Goal: Transaction & Acquisition: Purchase product/service

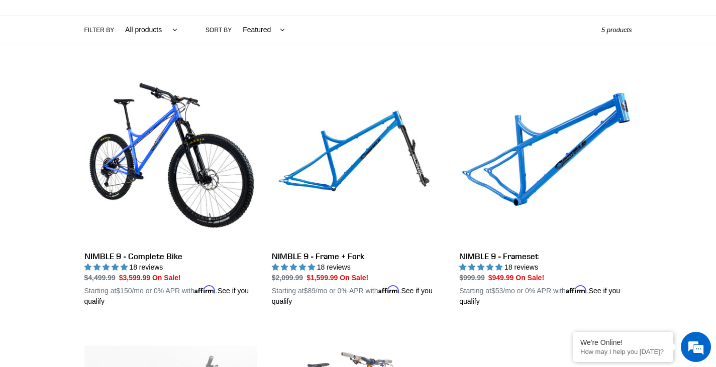
scroll to position [227, 0]
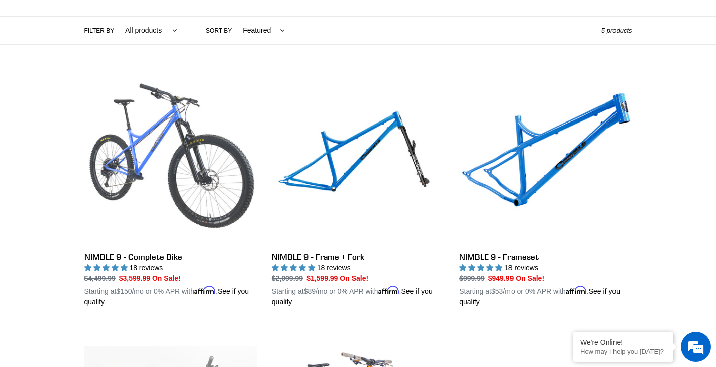
click at [209, 125] on link "NIMBLE 9 - Complete Bike" at bounding box center [170, 189] width 172 height 235
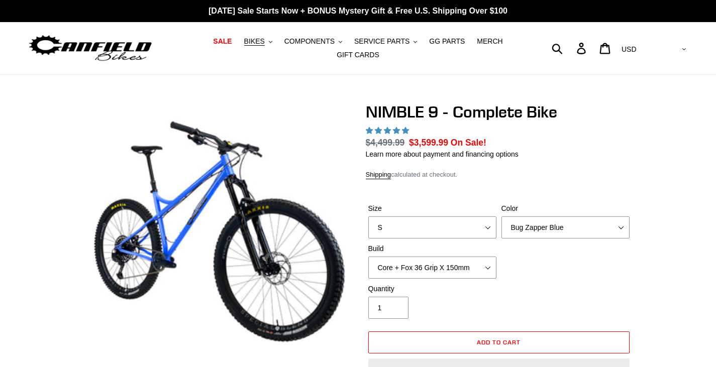
select select "highest-rating"
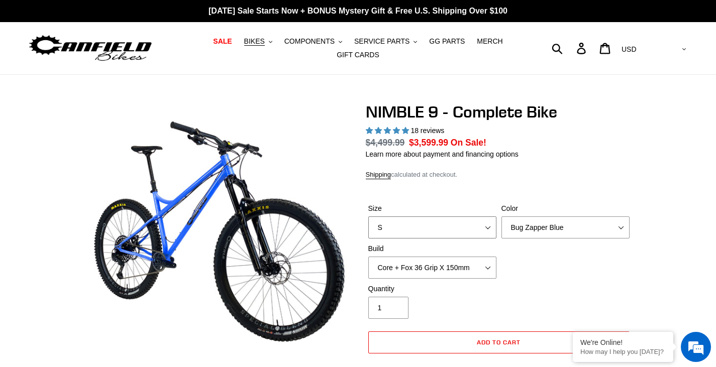
click at [436, 220] on select "S M L XL" at bounding box center [432, 227] width 128 height 22
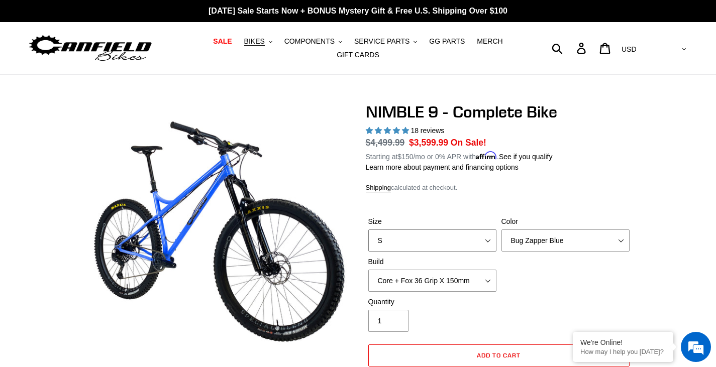
select select "L"
click at [368, 230] on select "S M L XL" at bounding box center [432, 241] width 128 height 22
click at [534, 232] on select "Bug Zapper Blue Purple Haze - Sold Out Galaxy Black" at bounding box center [565, 241] width 128 height 22
click at [501, 230] on select "Bug Zapper Blue Purple Haze - Sold Out Galaxy Black" at bounding box center [565, 241] width 128 height 22
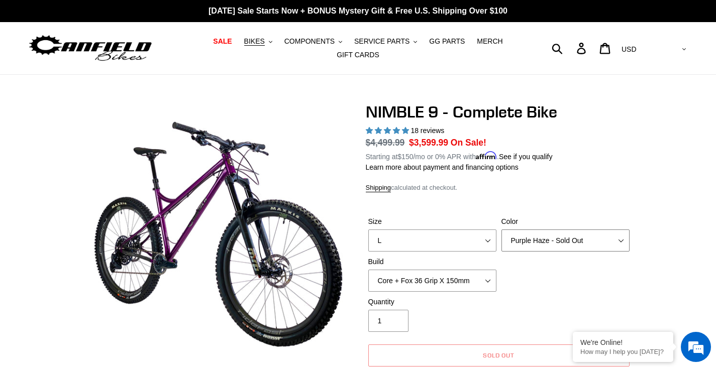
click at [534, 230] on select "Bug Zapper Blue Purple Haze - Sold Out Galaxy Black" at bounding box center [565, 241] width 128 height 22
click at [501, 230] on select "Bug Zapper Blue Purple Haze - Sold Out Galaxy Black" at bounding box center [565, 241] width 128 height 22
click at [550, 239] on select "Bug Zapper Blue Purple Haze - Sold Out Galaxy Black" at bounding box center [565, 241] width 128 height 22
select select "Purple Haze - Sold Out"
click at [501, 230] on select "Bug Zapper Blue Purple Haze - Sold Out Galaxy Black" at bounding box center [565, 241] width 128 height 22
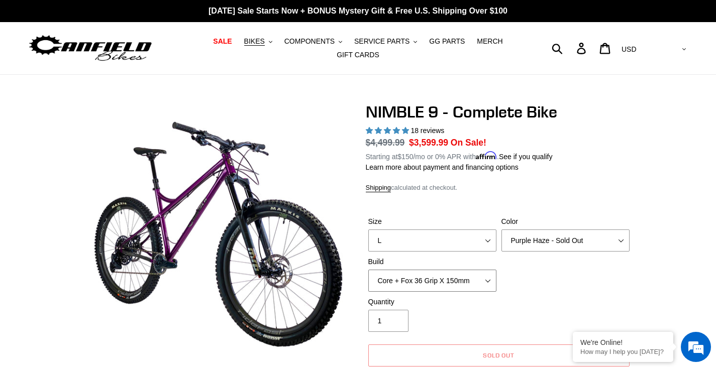
click at [456, 270] on select "Core + Fox 36 Grip X 150mm Pro + Fox 36 Grip X 150mm Core + RockShox Lyrik Ulti…" at bounding box center [432, 281] width 128 height 22
select select "Pro + Fox 36 Grip X 150mm"
click at [368, 270] on select "Core + Fox 36 Grip X 150mm Pro + Fox 36 Grip X 150mm Core + RockShox Lyrik Ulti…" at bounding box center [432, 281] width 128 height 22
